Goal: Information Seeking & Learning: Learn about a topic

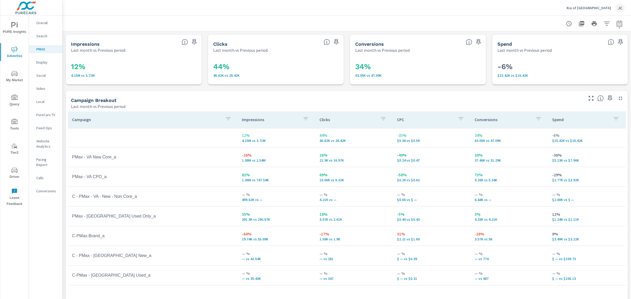
click at [11, 32] on span "PURE Insights" at bounding box center [14, 28] width 25 height 13
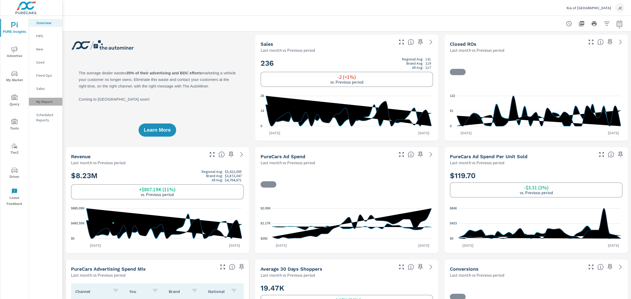
click at [44, 100] on p "My Report" at bounding box center [47, 101] width 22 height 5
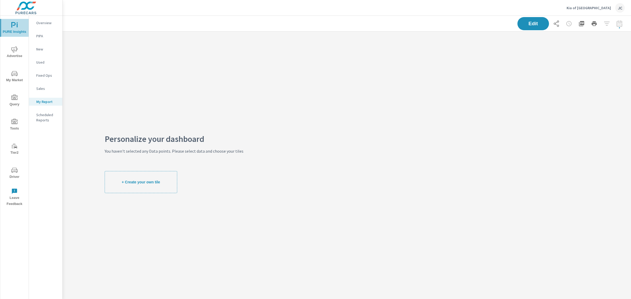
click at [3, 28] on span "PURE Insights" at bounding box center [14, 28] width 25 height 13
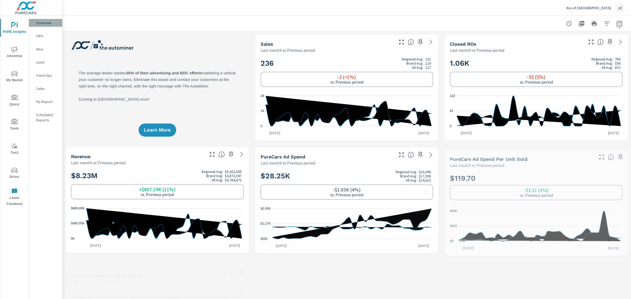
click at [41, 27] on div "Overview" at bounding box center [45, 23] width 33 height 8
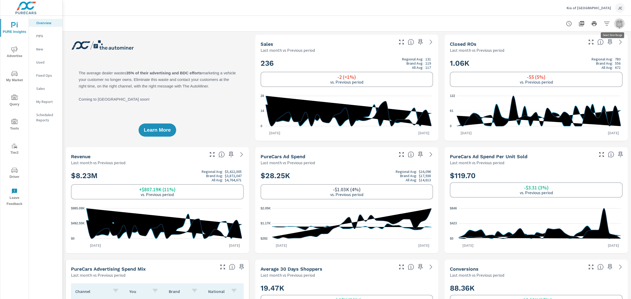
click at [617, 25] on icon "button" at bounding box center [618, 24] width 3 height 2
select select "Last month"
select select "Previous period"
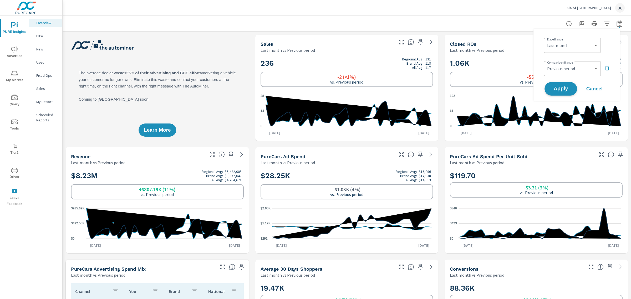
click at [564, 90] on span "Apply" at bounding box center [561, 88] width 22 height 5
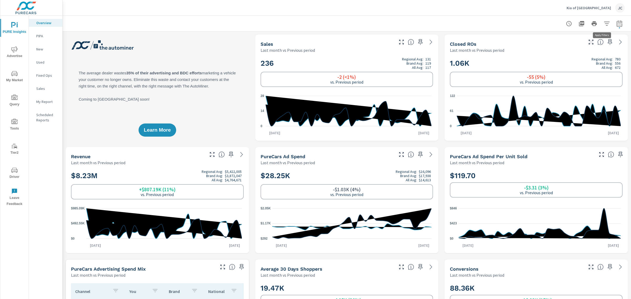
click at [603, 24] on icon "button" at bounding box center [606, 23] width 6 height 6
click at [592, 38] on icon "filter options" at bounding box center [595, 37] width 6 height 6
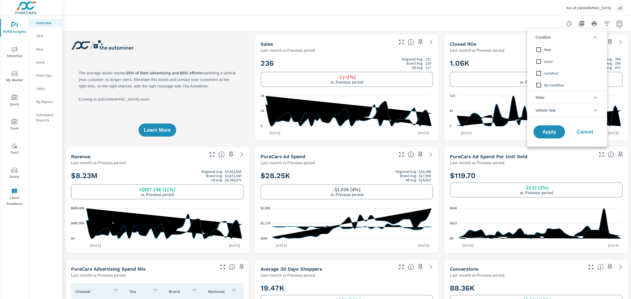
click at [536, 61] on input "filter options" at bounding box center [538, 61] width 11 height 11
click at [553, 130] on span "Apply" at bounding box center [549, 132] width 22 height 5
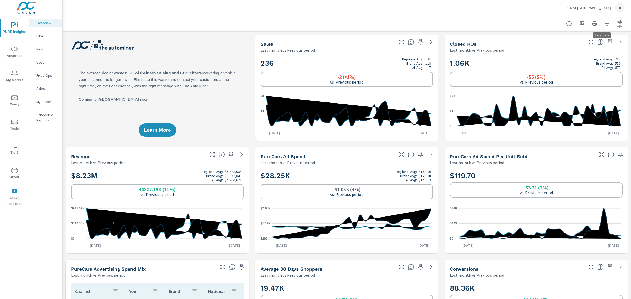
click at [605, 24] on icon "button" at bounding box center [606, 23] width 6 height 6
click at [590, 39] on li "Condition" at bounding box center [567, 37] width 80 height 13
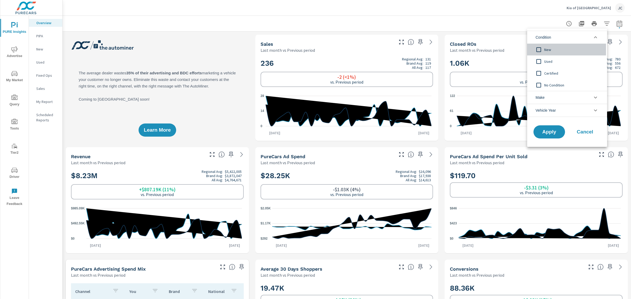
click at [538, 49] on input "filter options" at bounding box center [538, 49] width 11 height 11
click at [550, 133] on span "Apply" at bounding box center [549, 132] width 22 height 5
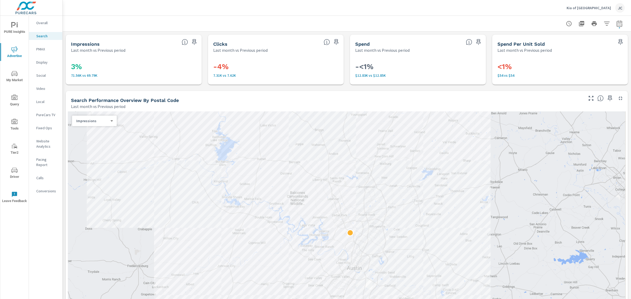
scroll to position [99, 0]
click at [43, 22] on p "Overall" at bounding box center [47, 22] width 22 height 5
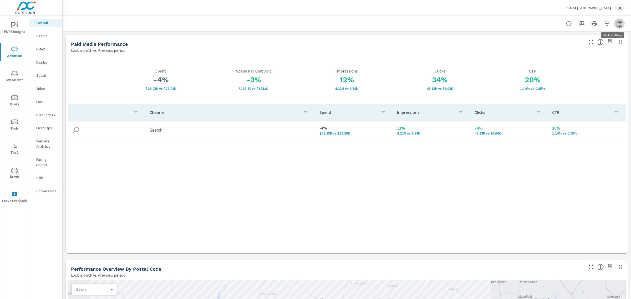
click at [616, 20] on icon "button" at bounding box center [619, 23] width 6 height 6
select select "Last month"
select select "Previous period"
click at [568, 88] on span "Apply" at bounding box center [561, 88] width 22 height 5
click at [606, 41] on icon "button" at bounding box center [609, 42] width 6 height 6
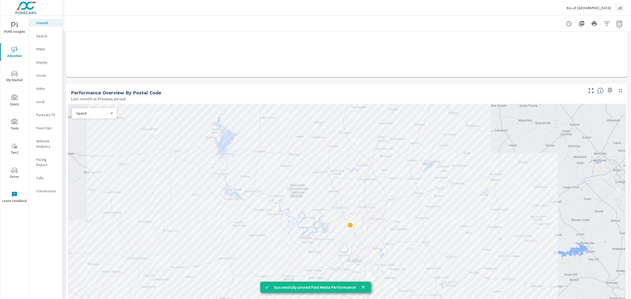
scroll to position [197, 0]
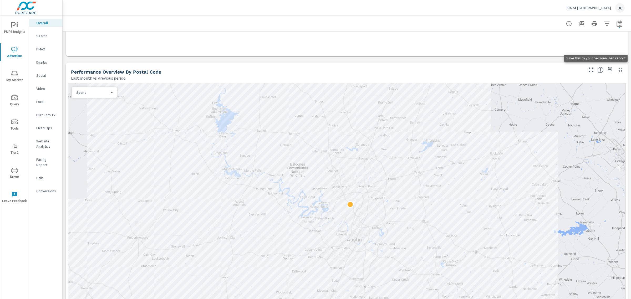
click at [605, 66] on span at bounding box center [609, 70] width 8 height 8
click at [606, 71] on icon "button" at bounding box center [609, 70] width 6 height 6
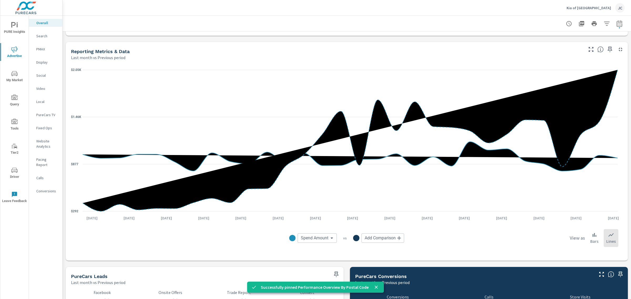
scroll to position [489, 0]
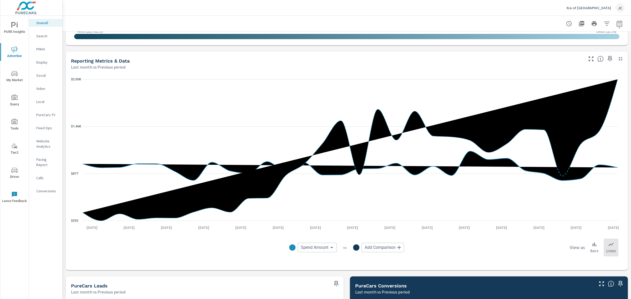
click at [606, 58] on icon "button" at bounding box center [609, 59] width 6 height 6
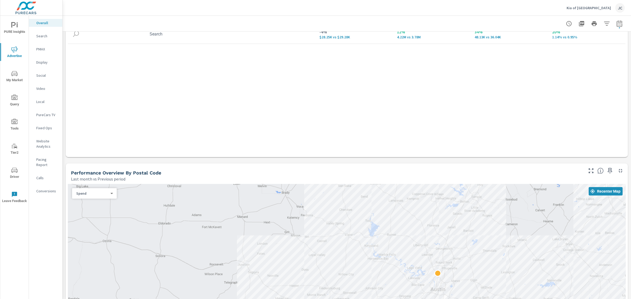
scroll to position [0, 0]
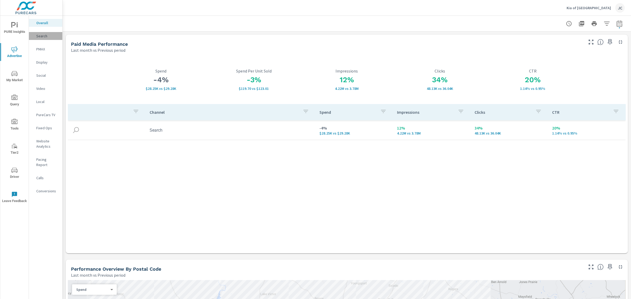
click at [45, 36] on p "Search" at bounding box center [47, 35] width 22 height 5
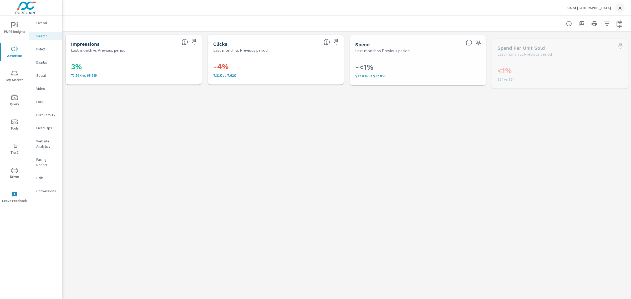
scroll to position [99, 0]
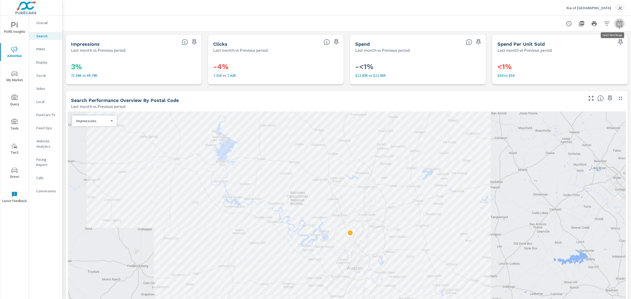
click at [616, 20] on icon "button" at bounding box center [619, 23] width 6 height 6
select select "Last month"
select select "Previous period"
click at [561, 87] on span "Apply" at bounding box center [561, 88] width 22 height 5
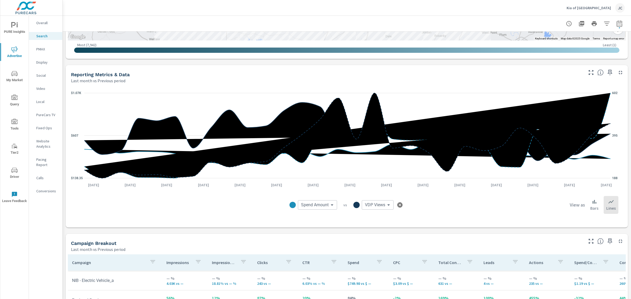
scroll to position [308, 0]
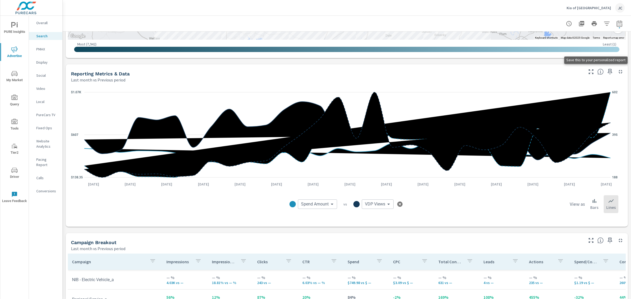
click at [607, 71] on icon "button" at bounding box center [609, 72] width 4 height 6
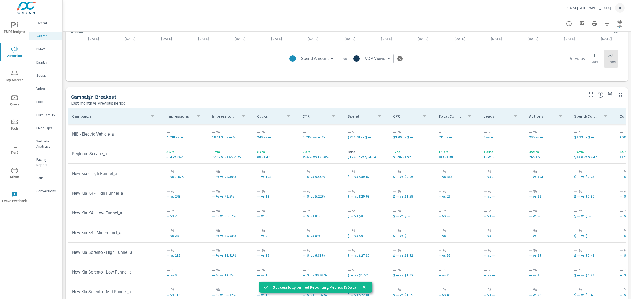
scroll to position [463, 0]
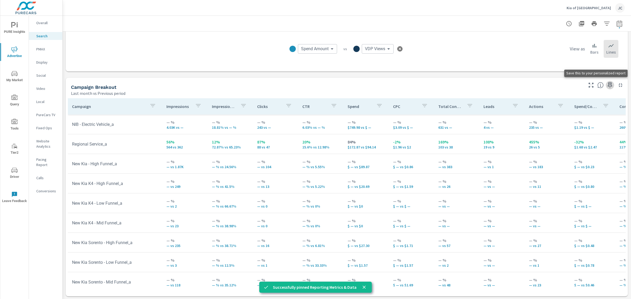
click at [607, 84] on icon "button" at bounding box center [609, 85] width 6 height 6
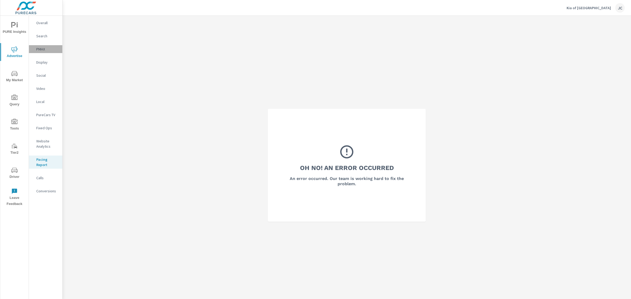
click at [40, 49] on p "PMAX" at bounding box center [47, 49] width 22 height 5
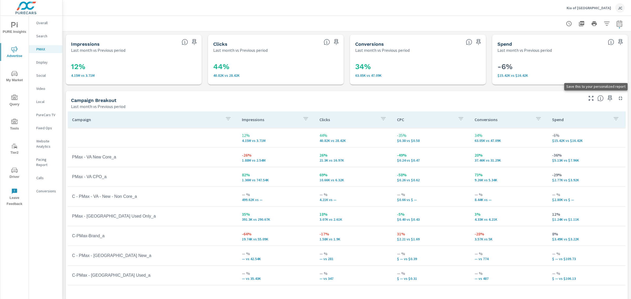
click at [607, 97] on icon "button" at bounding box center [609, 98] width 4 height 6
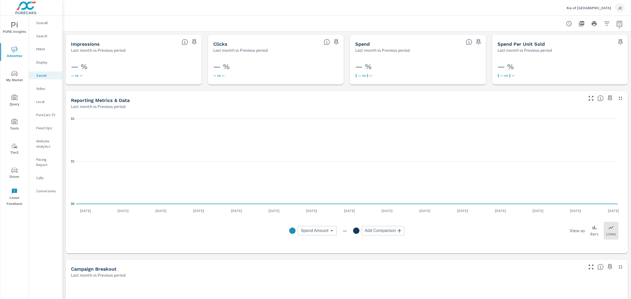
click at [15, 76] on icon "nav menu" at bounding box center [14, 73] width 6 height 6
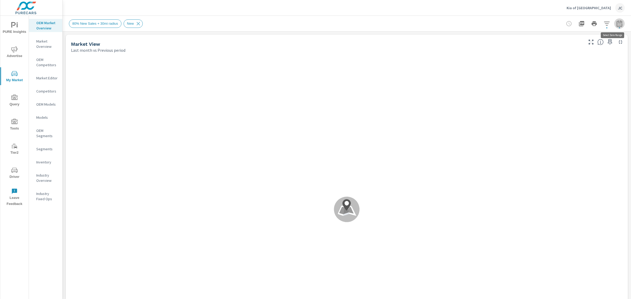
click at [616, 24] on icon "button" at bounding box center [619, 23] width 6 height 6
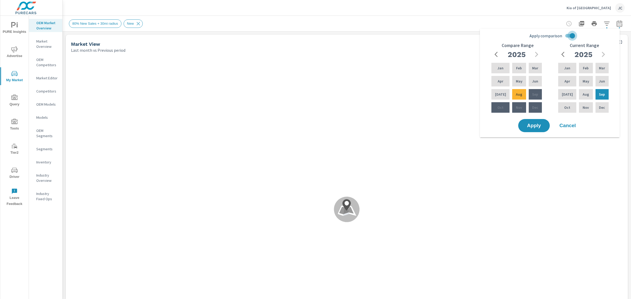
click at [569, 36] on input "Apply comparison" at bounding box center [572, 36] width 30 height 10
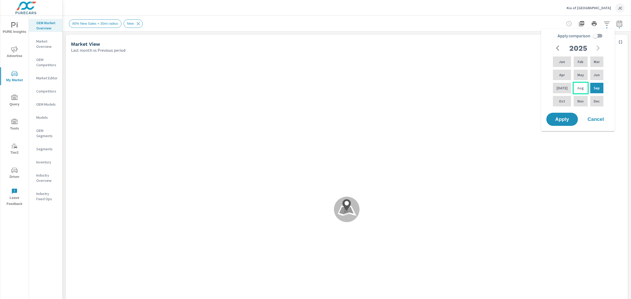
click at [577, 87] on p "Aug" at bounding box center [580, 87] width 6 height 5
click at [566, 87] on div "[DATE]" at bounding box center [561, 88] width 20 height 13
click at [592, 74] on div "Jun" at bounding box center [596, 75] width 15 height 13
click at [598, 65] on div "Mar" at bounding box center [596, 61] width 15 height 13
click at [577, 87] on p "Aug" at bounding box center [580, 87] width 6 height 5
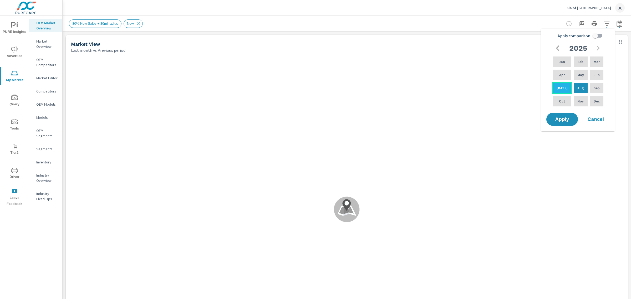
click at [559, 87] on p "Jul" at bounding box center [561, 87] width 11 height 5
click at [563, 77] on p "Apr" at bounding box center [562, 74] width 6 height 5
click at [584, 76] on div "May" at bounding box center [580, 75] width 16 height 13
click at [599, 89] on div "Sep" at bounding box center [596, 88] width 15 height 13
click at [580, 87] on p "Aug" at bounding box center [580, 87] width 6 height 5
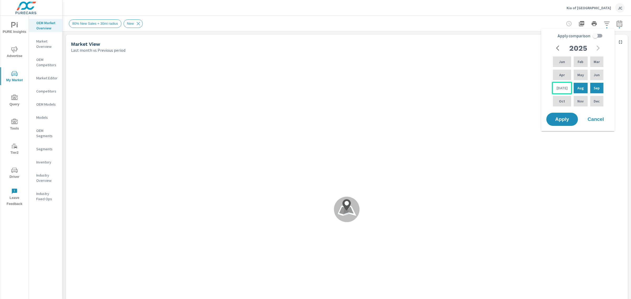
click at [559, 88] on p "Jul" at bounding box center [561, 87] width 11 height 5
click at [596, 85] on p "Sep" at bounding box center [596, 87] width 6 height 5
click at [565, 76] on div "Apr" at bounding box center [561, 75] width 20 height 13
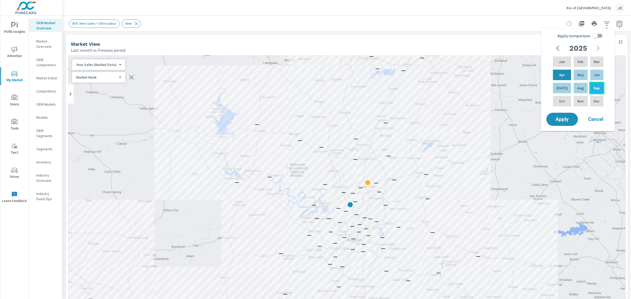
click at [593, 87] on p "Sep" at bounding box center [596, 87] width 6 height 5
click at [593, 36] on input "Apply comparison" at bounding box center [595, 36] width 30 height 10
checkbox input "true"
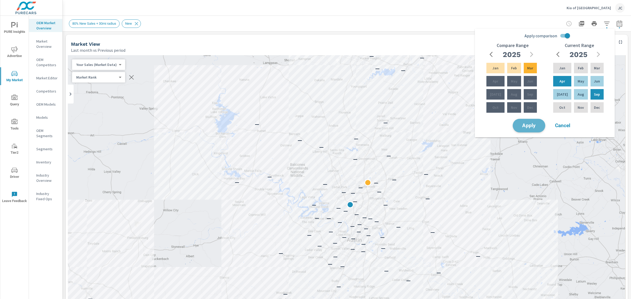
click at [535, 124] on span "Apply" at bounding box center [529, 125] width 22 height 5
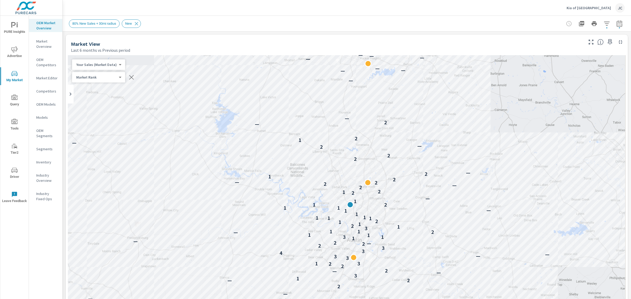
click at [143, 30] on div "80% New Sales + 30mi radius New" at bounding box center [346, 24] width 555 height 16
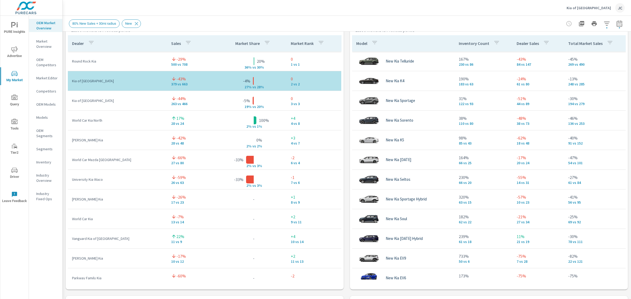
scroll to position [329, 0]
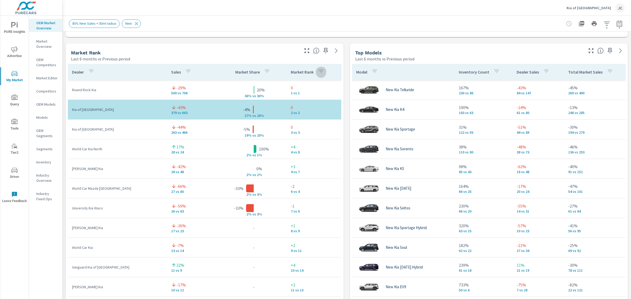
click at [318, 71] on icon "button" at bounding box center [321, 71] width 6 height 6
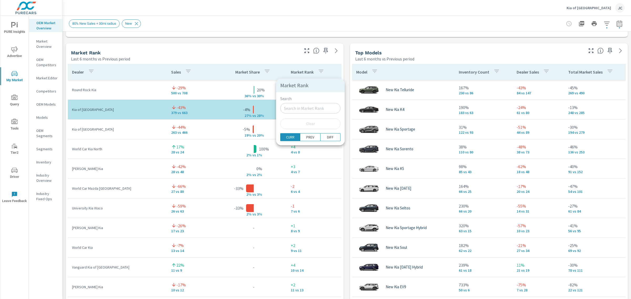
click at [212, 42] on div at bounding box center [315, 149] width 631 height 299
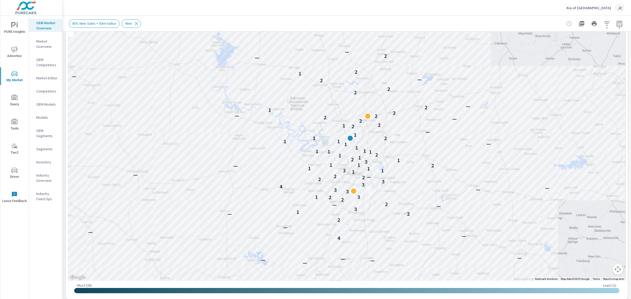
scroll to position [66, 0]
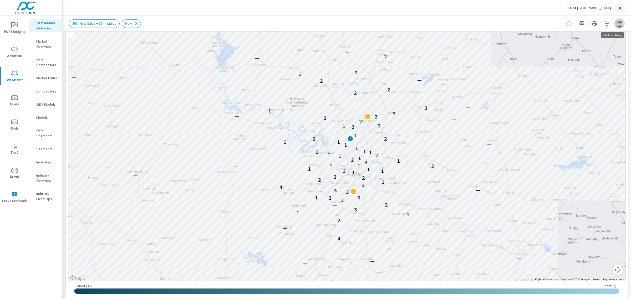
click at [616, 23] on icon "button" at bounding box center [619, 23] width 6 height 6
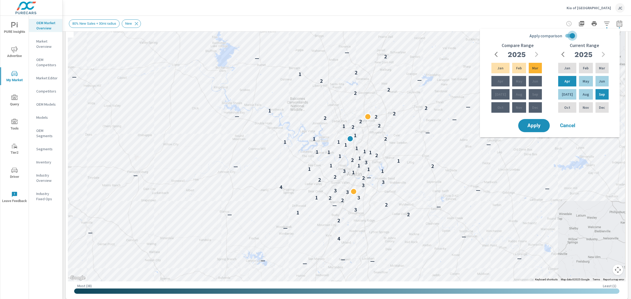
click at [573, 36] on input "Apply comparison" at bounding box center [572, 36] width 30 height 10
checkbox input "false"
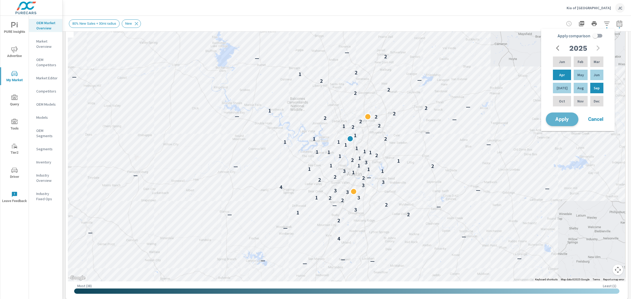
click at [568, 124] on button "Apply" at bounding box center [561, 119] width 33 height 14
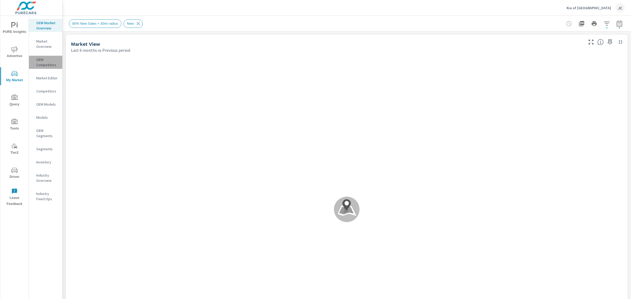
click at [43, 63] on p "OEM Competitors" at bounding box center [47, 62] width 22 height 11
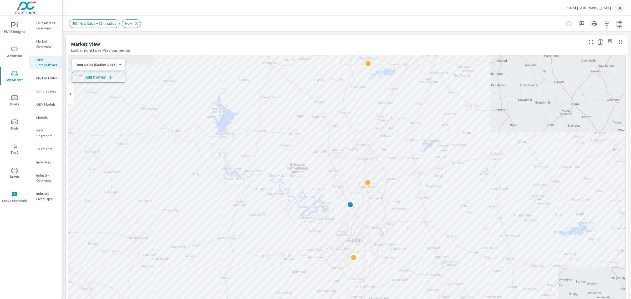
click at [113, 76] on span "Add Overlay" at bounding box center [98, 77] width 48 height 5
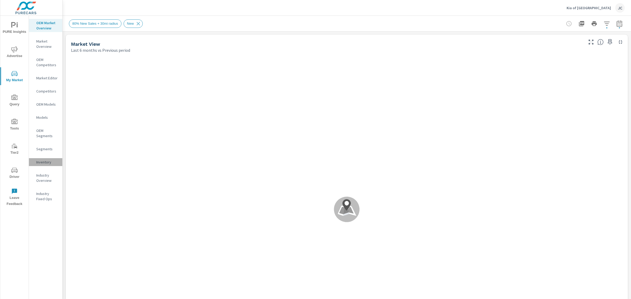
click at [45, 162] on p "Inventory" at bounding box center [47, 161] width 22 height 5
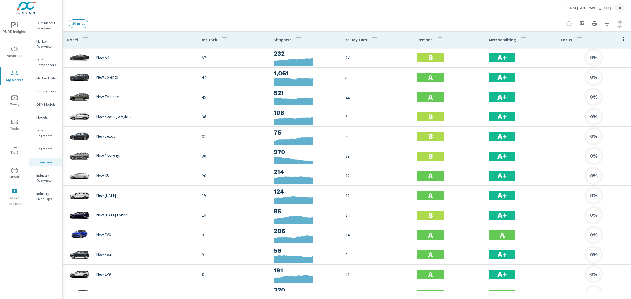
click at [622, 24] on div at bounding box center [593, 23] width 61 height 11
click at [15, 29] on span "PURE Insights" at bounding box center [14, 28] width 25 height 13
click at [11, 49] on icon "nav menu" at bounding box center [14, 49] width 6 height 6
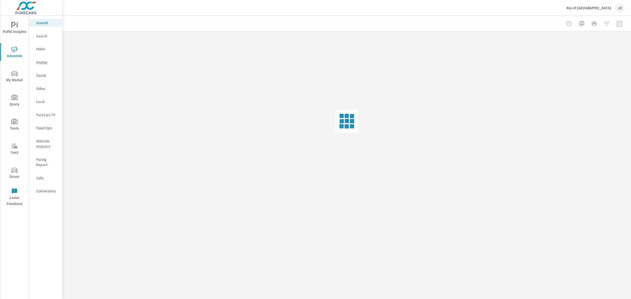
drag, startPoint x: 48, startPoint y: 161, endPoint x: 47, endPoint y: 121, distance: 39.7
click at [47, 212] on div "Overall Search PMAX Display Social Video Local PureCars TV Fixed Ops Website An…" at bounding box center [45, 157] width 33 height 283
click at [17, 53] on span "Advertise" at bounding box center [14, 52] width 25 height 13
click at [13, 29] on span "PURE Insights" at bounding box center [14, 28] width 25 height 13
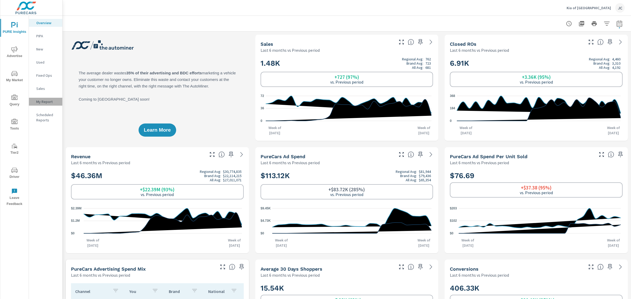
click at [42, 100] on p "My Report" at bounding box center [47, 101] width 22 height 5
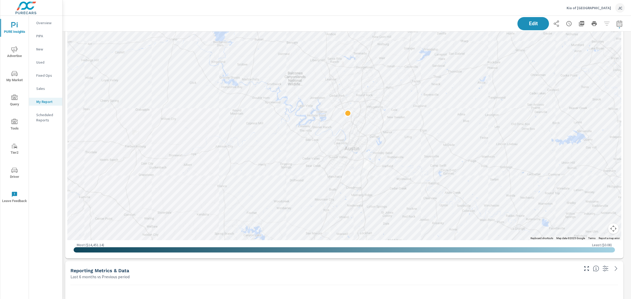
scroll to position [328, 0]
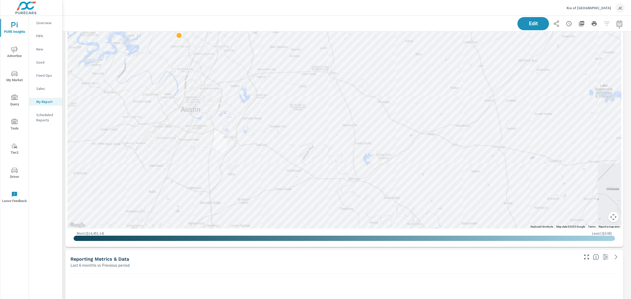
scroll to position [1463, 573]
click at [579, 22] on icon "button" at bounding box center [581, 23] width 5 height 5
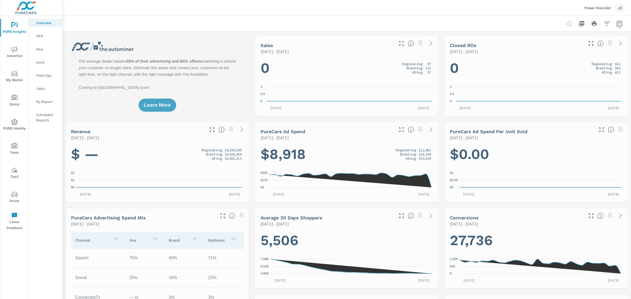
scroll to position [99, 0]
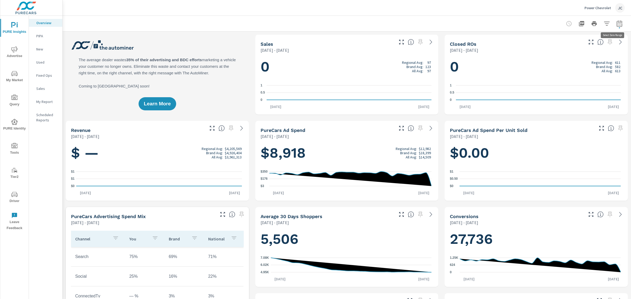
click at [616, 24] on icon "button" at bounding box center [619, 23] width 6 height 6
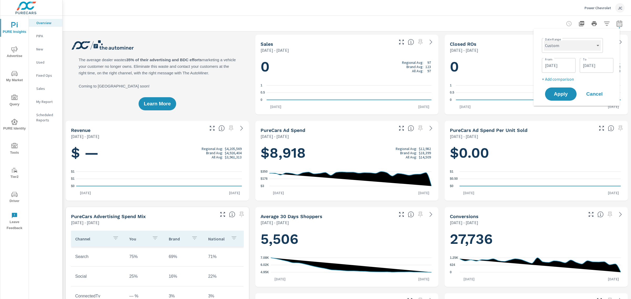
click at [595, 45] on select "Custom [DATE] Last week Last 7 days Last 14 days Last 30 days Last 45 days Last…" at bounding box center [572, 45] width 57 height 11
click at [544, 40] on select "Custom [DATE] Last week Last 7 days Last 14 days Last 30 days Last 45 days Last…" at bounding box center [572, 45] width 57 height 11
select select "Last month"
click at [569, 60] on p "+ Add comparison" at bounding box center [577, 59] width 67 height 6
select select "Previous period"
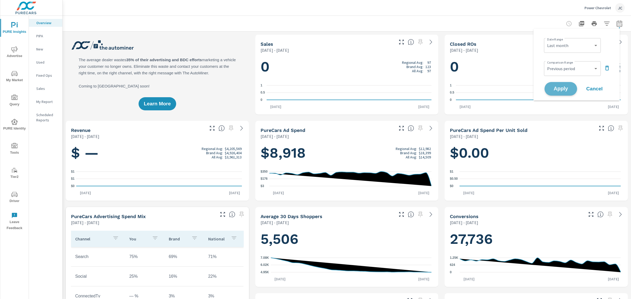
click at [560, 84] on button "Apply" at bounding box center [560, 89] width 33 height 14
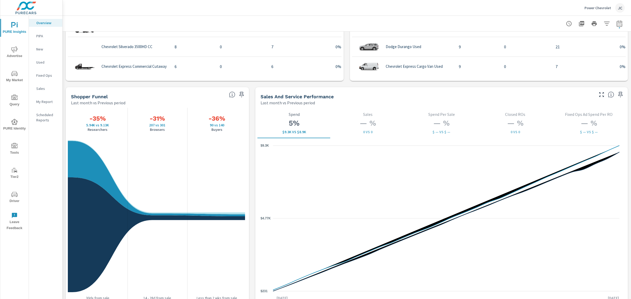
scroll to position [617, 0]
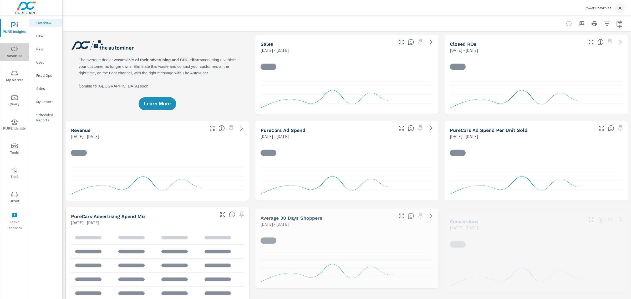
click at [13, 53] on span "Advertise" at bounding box center [14, 52] width 25 height 13
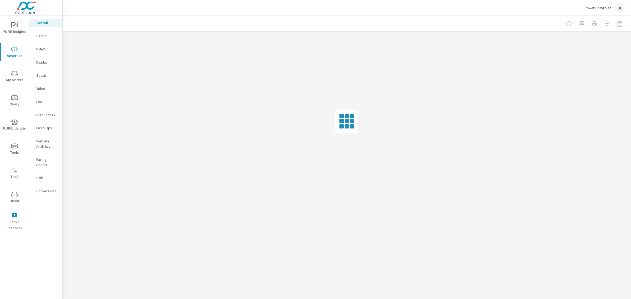
click at [34, 22] on div "Overall" at bounding box center [45, 23] width 33 height 8
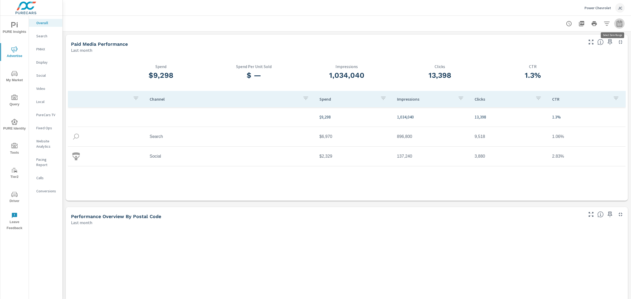
click at [616, 23] on icon "button" at bounding box center [619, 23] width 6 height 6
select select "Last month"
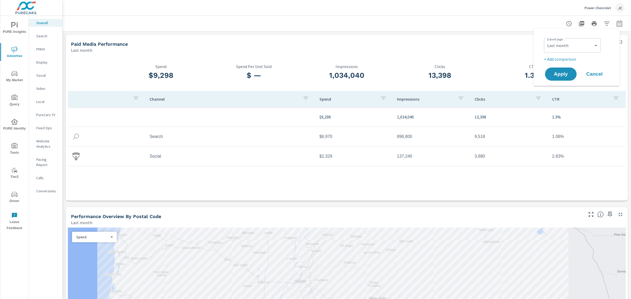
click at [560, 60] on p "+ Add comparison" at bounding box center [577, 59] width 67 height 6
select select "Previous period"
click at [559, 84] on button "Apply" at bounding box center [560, 89] width 33 height 14
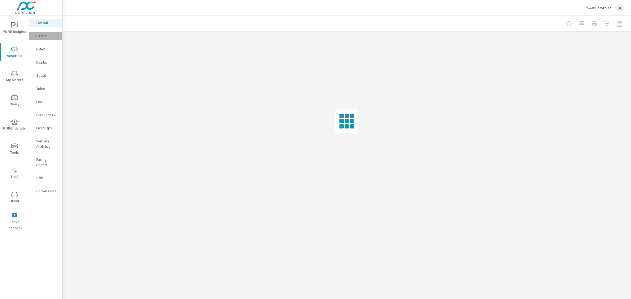
click at [53, 36] on p "Search" at bounding box center [47, 35] width 22 height 5
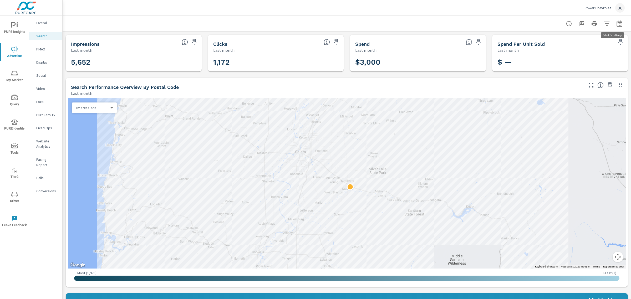
click at [616, 24] on icon "button" at bounding box center [619, 23] width 6 height 6
select select "Last month"
click at [561, 60] on p "+ Add comparison" at bounding box center [577, 59] width 67 height 6
select select "Previous period"
click at [556, 89] on span "Apply" at bounding box center [561, 88] width 22 height 5
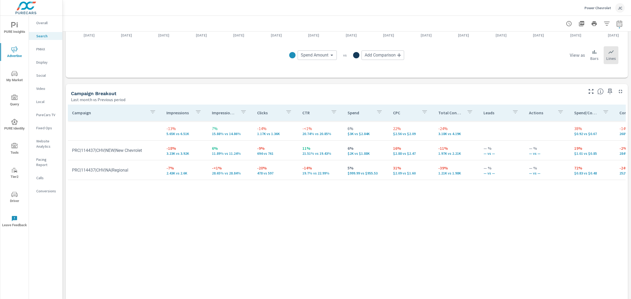
scroll to position [459, 0]
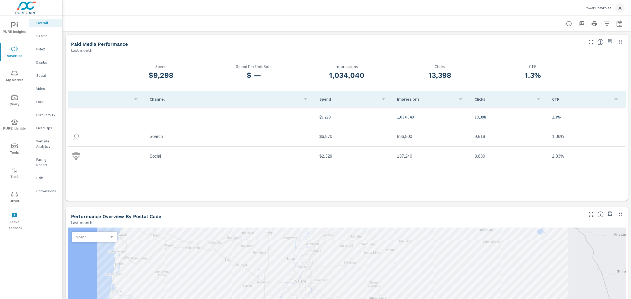
click at [44, 75] on p "Social" at bounding box center [47, 75] width 22 height 5
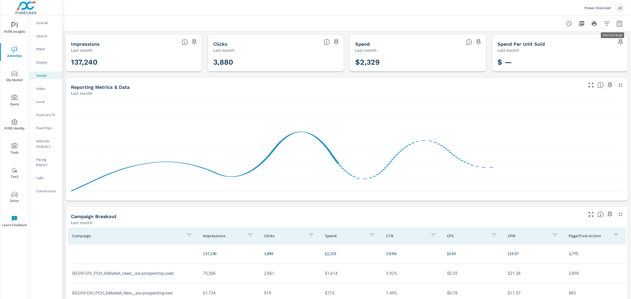
click at [617, 24] on icon "button" at bounding box center [619, 23] width 6 height 6
select select "Last month"
click at [571, 58] on p "+ Add comparison" at bounding box center [577, 59] width 67 height 6
select select "Previous period"
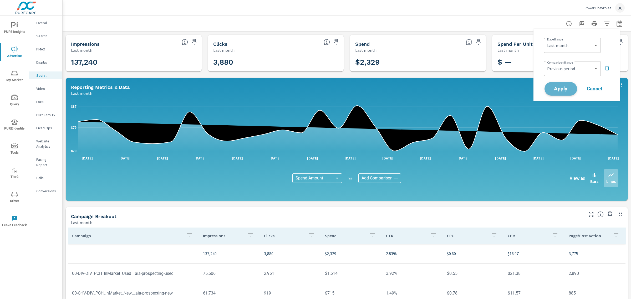
click at [556, 86] on span "Apply" at bounding box center [561, 88] width 22 height 5
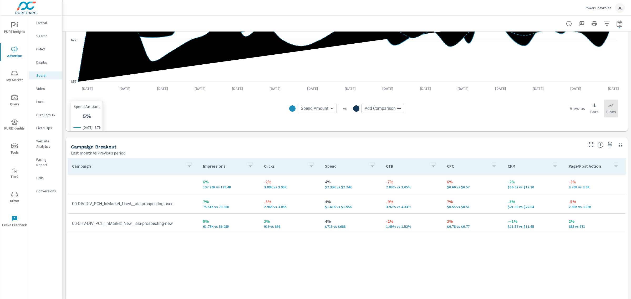
scroll to position [131, 0]
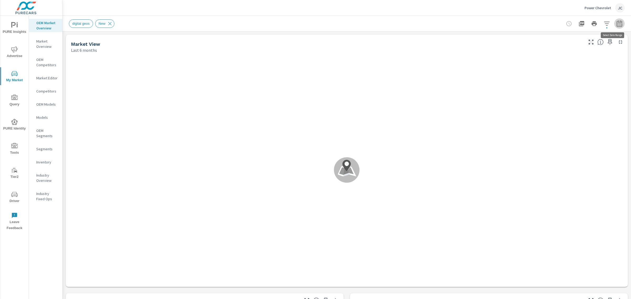
click at [616, 25] on icon "button" at bounding box center [619, 23] width 6 height 6
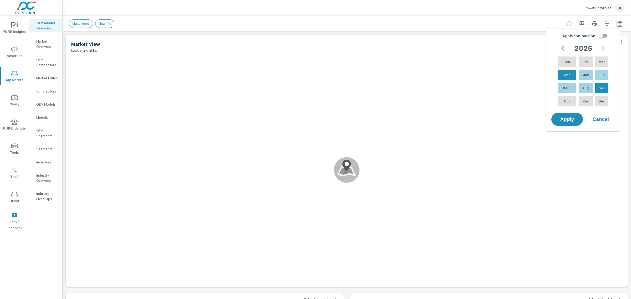
click at [597, 36] on input "Apply comparison" at bounding box center [600, 36] width 30 height 10
checkbox input "true"
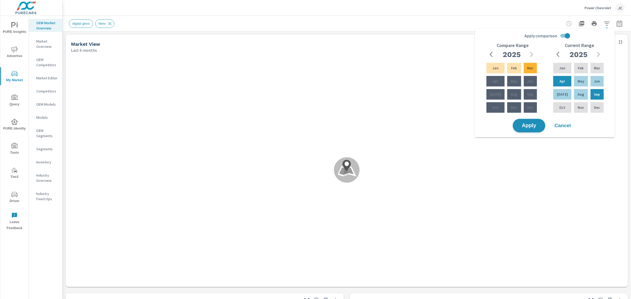
click at [533, 125] on span "Apply" at bounding box center [529, 125] width 22 height 5
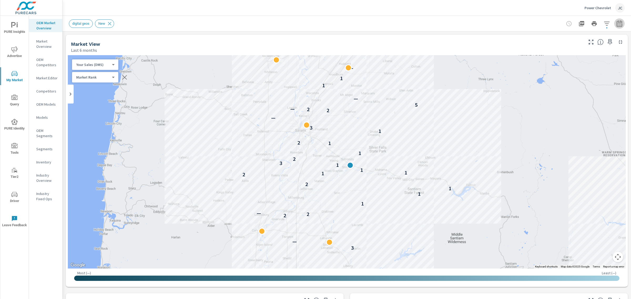
click at [617, 24] on icon "button" at bounding box center [618, 24] width 3 height 2
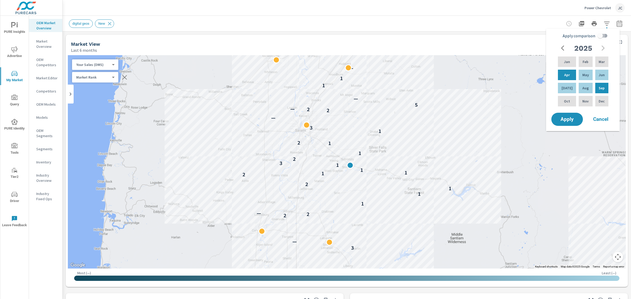
click at [602, 34] on input "Apply comparison" at bounding box center [600, 36] width 30 height 10
checkbox input "true"
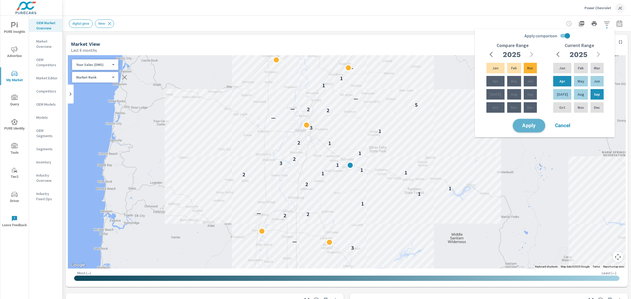
click at [532, 124] on span "Apply" at bounding box center [529, 125] width 22 height 5
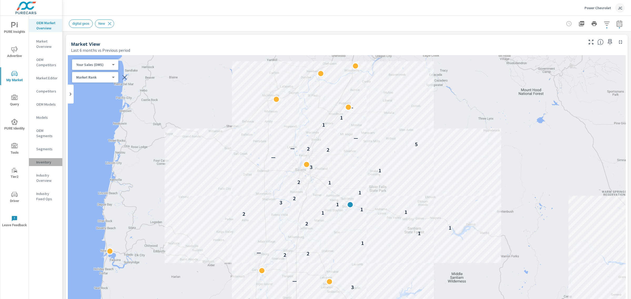
click at [46, 162] on p "Inventory" at bounding box center [47, 161] width 22 height 5
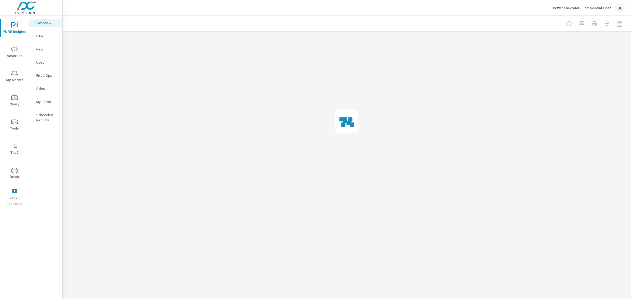
click at [16, 49] on icon "nav menu" at bounding box center [14, 49] width 6 height 6
click at [42, 36] on p "Search" at bounding box center [47, 35] width 22 height 5
click at [43, 50] on p "PMAX" at bounding box center [47, 49] width 22 height 5
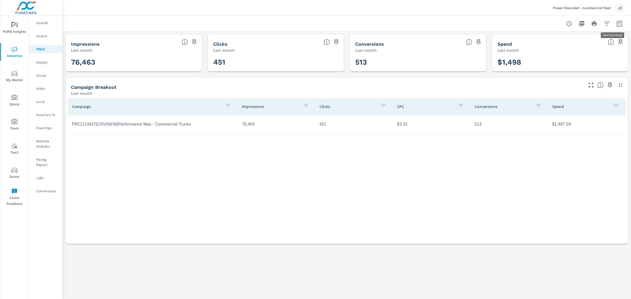
click at [619, 25] on icon "button" at bounding box center [618, 24] width 3 height 2
select select "Last month"
click at [572, 58] on p "+ Add comparison" at bounding box center [582, 59] width 67 height 6
select select "Previous period"
click at [566, 83] on button "Apply" at bounding box center [565, 89] width 33 height 14
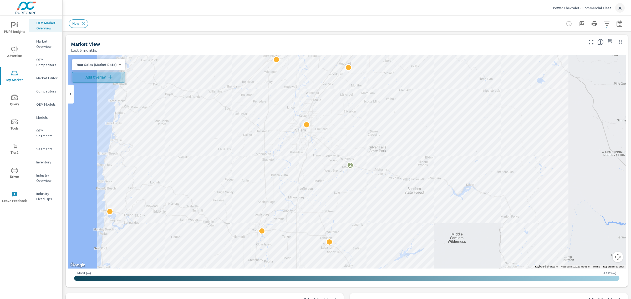
click at [112, 79] on span "Add Overlay" at bounding box center [98, 77] width 48 height 5
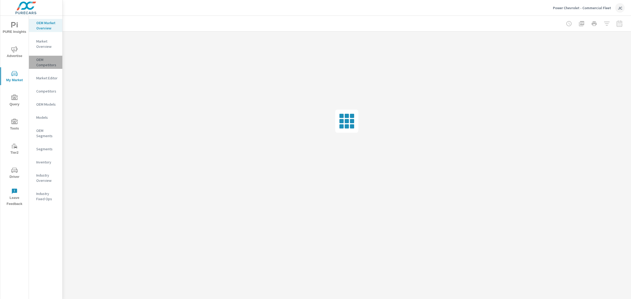
click at [45, 63] on p "OEM Competitors" at bounding box center [47, 62] width 22 height 11
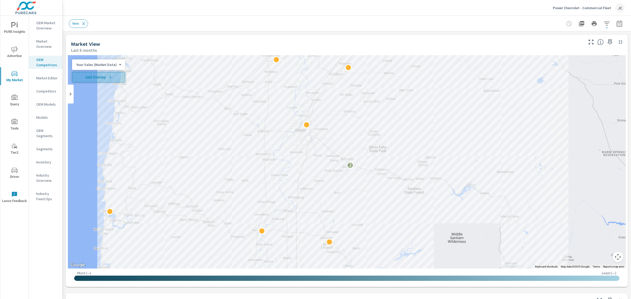
click at [114, 79] on span "Add Overlay" at bounding box center [98, 77] width 48 height 5
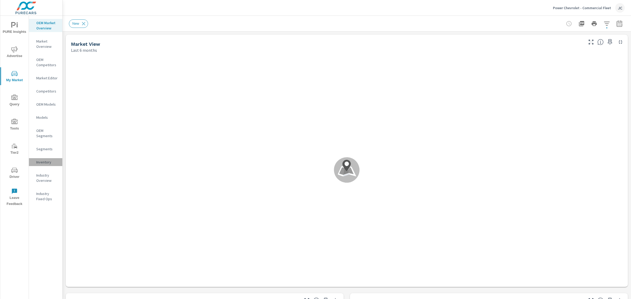
click at [43, 161] on p "Inventory" at bounding box center [47, 161] width 22 height 5
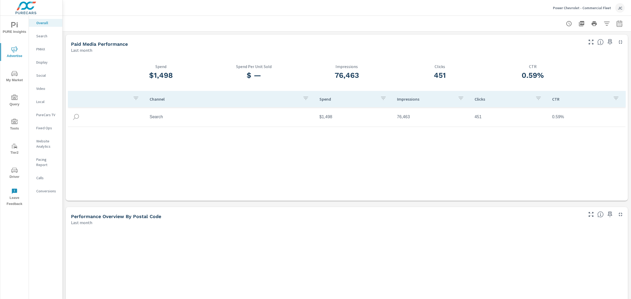
click at [616, 23] on icon "button" at bounding box center [619, 23] width 6 height 6
select select "Last month"
click at [556, 56] on p "+ Add comparison" at bounding box center [577, 59] width 67 height 6
select select "Previous period"
click at [563, 92] on button "Apply" at bounding box center [560, 89] width 33 height 14
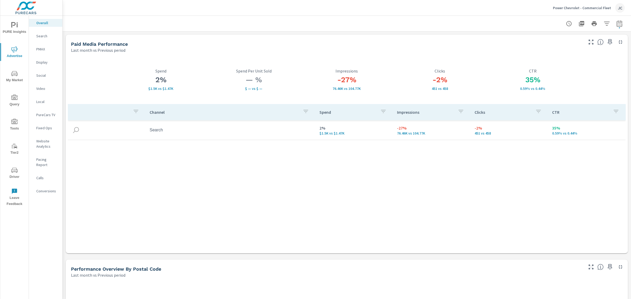
click at [17, 29] on span "PURE Insights" at bounding box center [14, 28] width 25 height 13
click at [11, 30] on span "PURE Insights" at bounding box center [14, 28] width 25 height 13
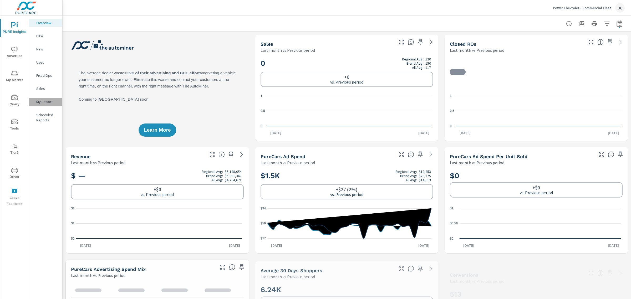
click at [37, 101] on p "My Report" at bounding box center [47, 101] width 22 height 5
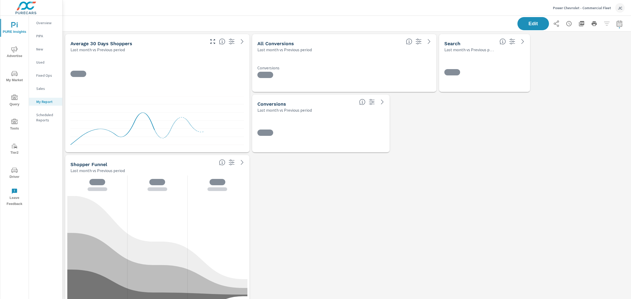
scroll to position [859, 573]
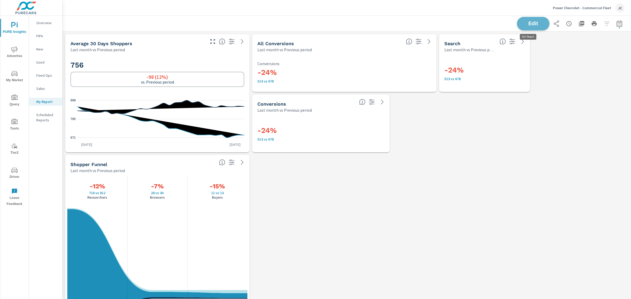
click at [525, 21] on span "Edit" at bounding box center [533, 23] width 22 height 5
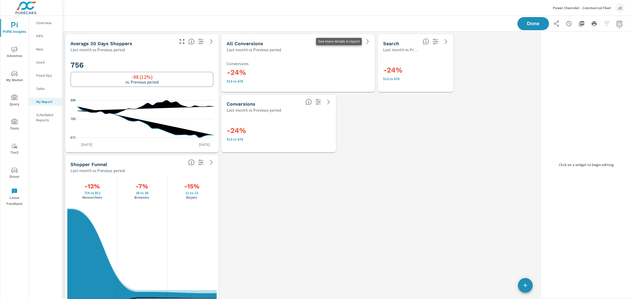
scroll to position [859, 481]
click at [148, 170] on div "Last month vs Previous period" at bounding box center [127, 170] width 114 height 6
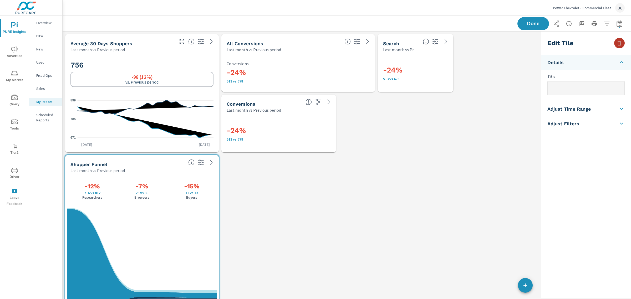
click at [622, 42] on icon "button" at bounding box center [619, 43] width 6 height 6
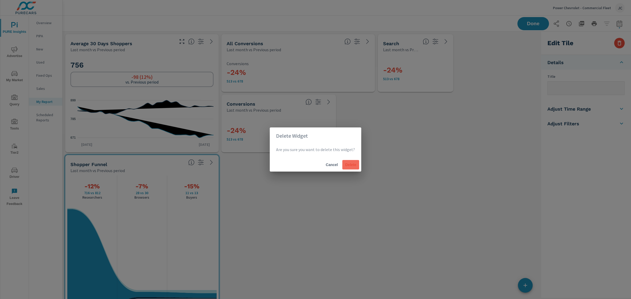
click at [351, 163] on span "Delete" at bounding box center [350, 164] width 13 height 5
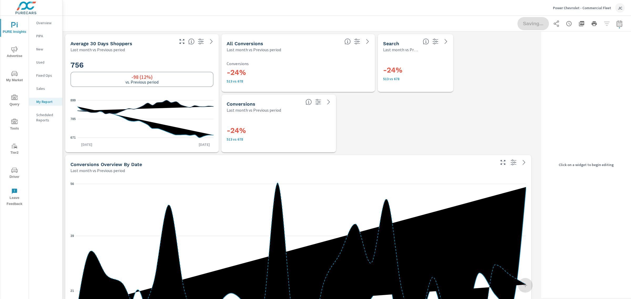
scroll to position [617, 481]
click at [169, 64] on h2 "756" at bounding box center [141, 64] width 143 height 9
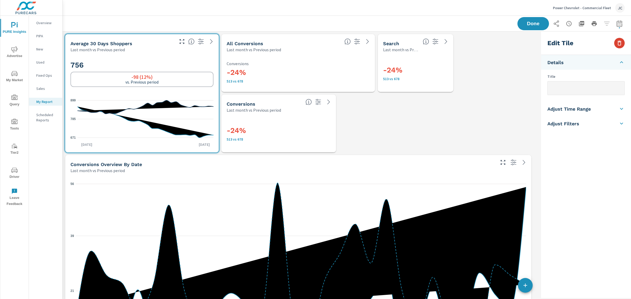
click at [623, 43] on button "button" at bounding box center [619, 43] width 11 height 11
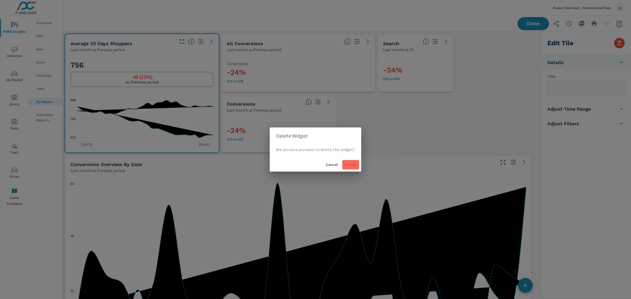
click at [351, 165] on span "Delete" at bounding box center [350, 164] width 13 height 5
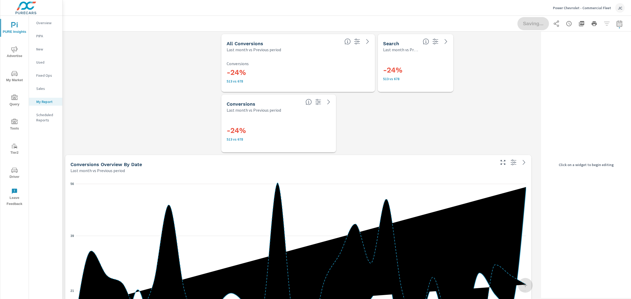
click at [292, 76] on h3 "-24%" at bounding box center [297, 72] width 143 height 9
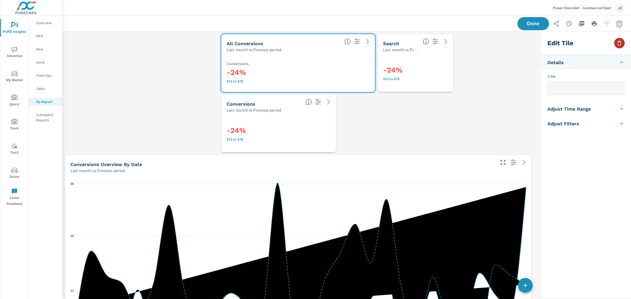
click at [624, 44] on button "button" at bounding box center [619, 43] width 11 height 11
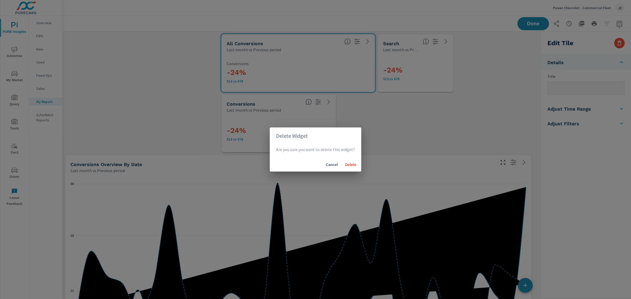
click at [358, 166] on div "Cancel Delete" at bounding box center [315, 165] width 91 height 14
click at [344, 166] on span "Delete" at bounding box center [350, 164] width 13 height 5
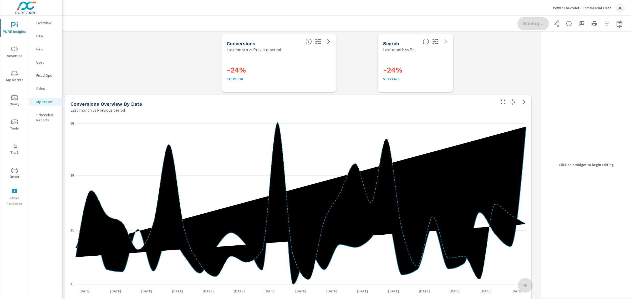
scroll to position [556, 481]
click at [402, 58] on div "-24% 513 vs 678" at bounding box center [417, 72] width 69 height 29
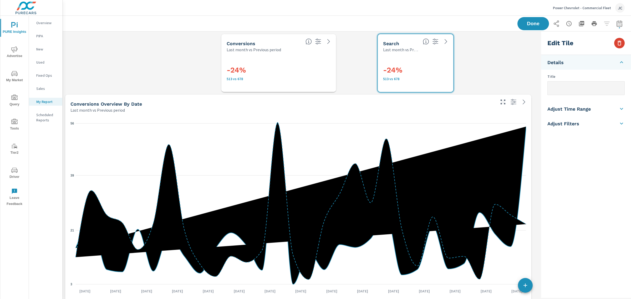
click at [617, 42] on icon "button" at bounding box center [619, 43] width 6 height 6
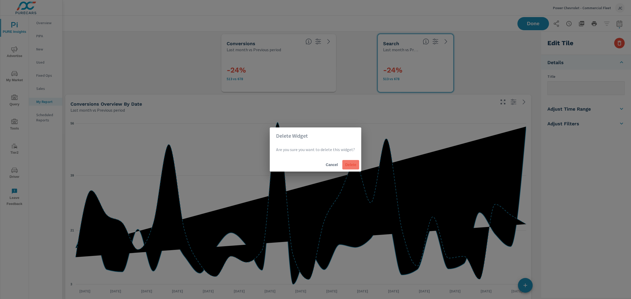
click at [346, 164] on span "Delete" at bounding box center [350, 164] width 13 height 5
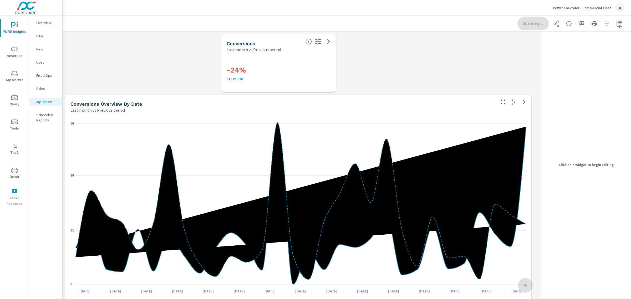
click at [284, 84] on div "-24% 513 vs 678" at bounding box center [278, 72] width 104 height 29
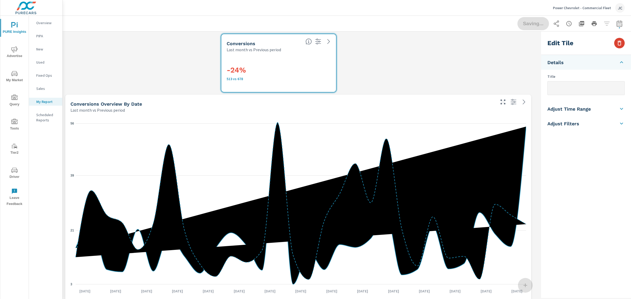
click at [616, 45] on icon "button" at bounding box center [619, 43] width 6 height 6
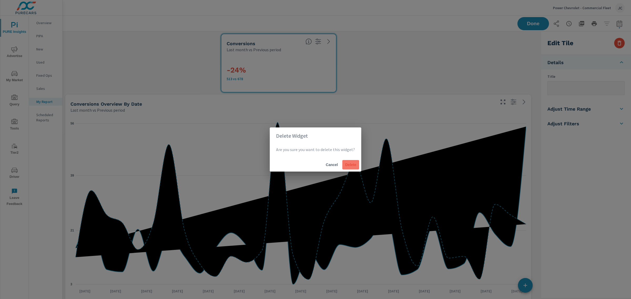
click at [355, 166] on span "Delete" at bounding box center [350, 164] width 13 height 5
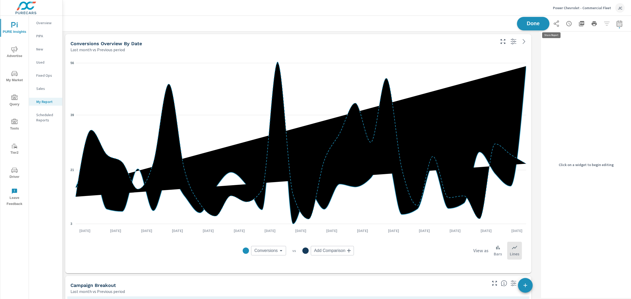
scroll to position [496, 481]
click at [529, 21] on span "Done" at bounding box center [533, 23] width 22 height 5
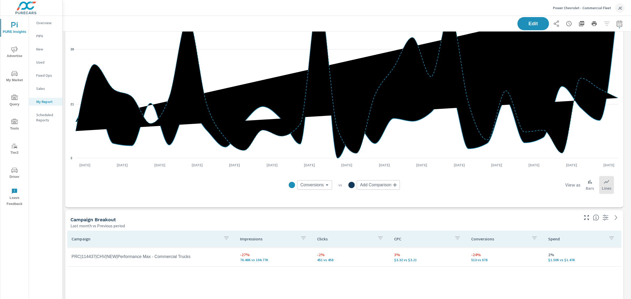
scroll to position [496, 573]
click at [579, 23] on icon "button" at bounding box center [581, 23] width 5 height 5
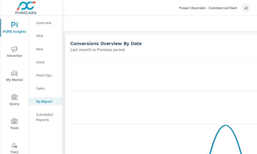
scroll to position [496, 399]
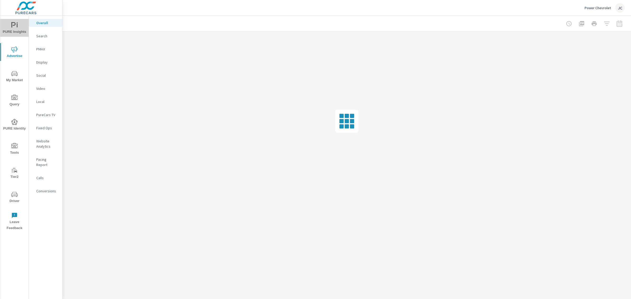
click at [11, 30] on span "PURE Insights" at bounding box center [14, 28] width 25 height 13
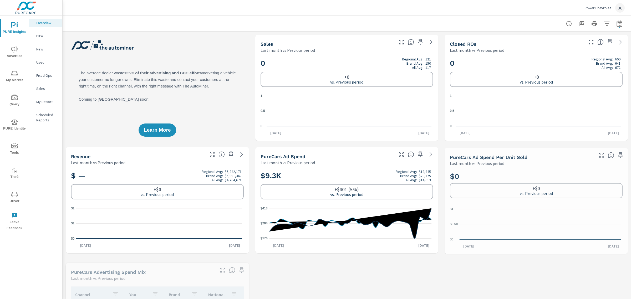
click at [41, 105] on div "My Report" at bounding box center [45, 102] width 33 height 8
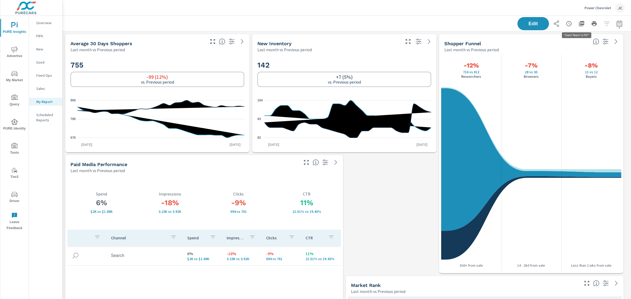
scroll to position [677, 573]
click at [576, 24] on button "button" at bounding box center [581, 23] width 11 height 11
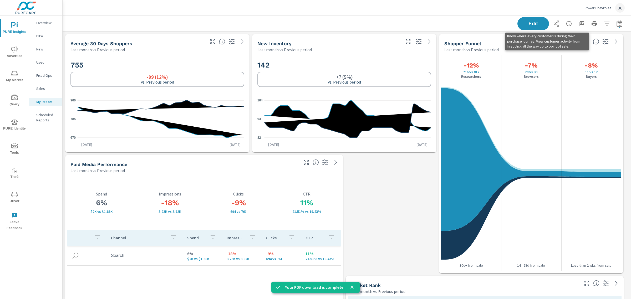
scroll to position [677, 573]
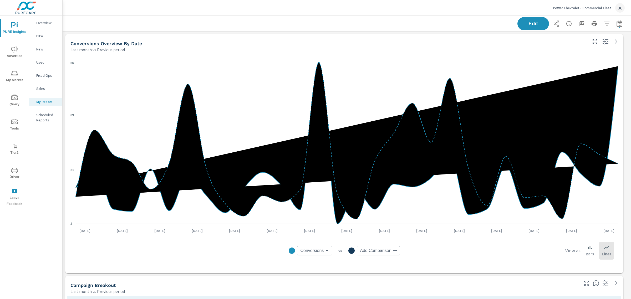
scroll to position [496, 573]
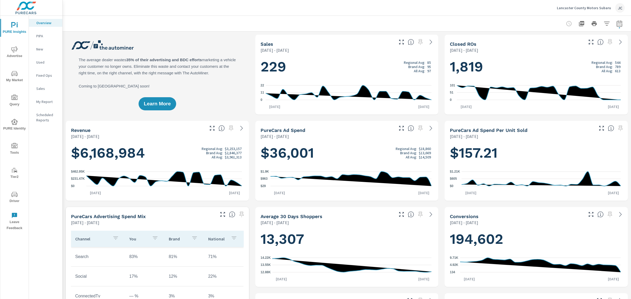
click at [22, 200] on span "Driver" at bounding box center [14, 197] width 25 height 13
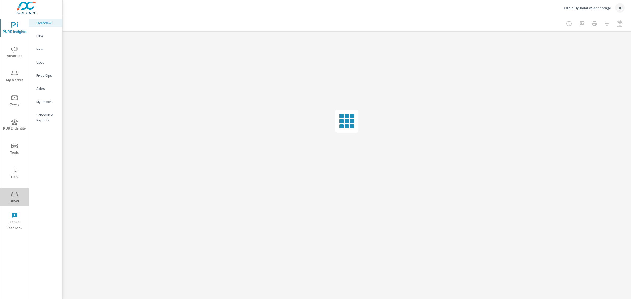
click at [18, 190] on button "Driver" at bounding box center [14, 197] width 28 height 18
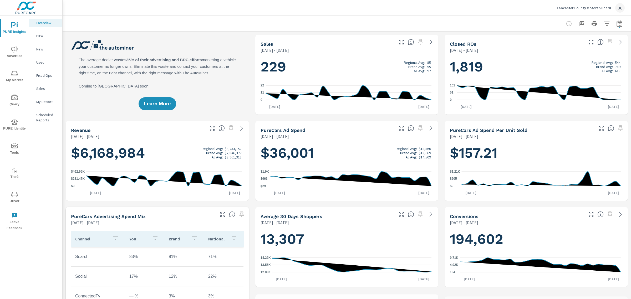
scroll to position [217, 0]
click at [578, 11] on div "Lancaster County Motors Subaru JC" at bounding box center [590, 7] width 68 height 9
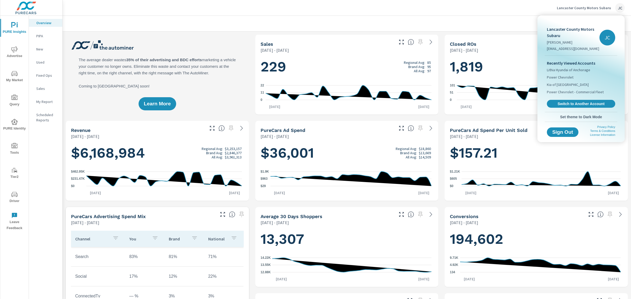
click at [578, 108] on div "Recently Viewed Accounts Lithia Hyundai of Anchorage Power Chevrolet Kia of Nor…" at bounding box center [580, 84] width 73 height 56
click at [578, 101] on span "Switch to Another Account" at bounding box center [580, 103] width 64 height 5
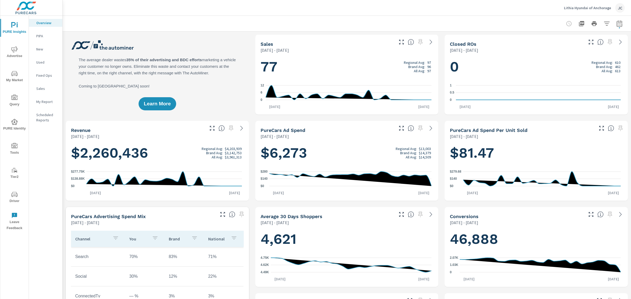
click at [12, 197] on icon "nav menu" at bounding box center [14, 194] width 6 height 5
